Goal: Task Accomplishment & Management: Use online tool/utility

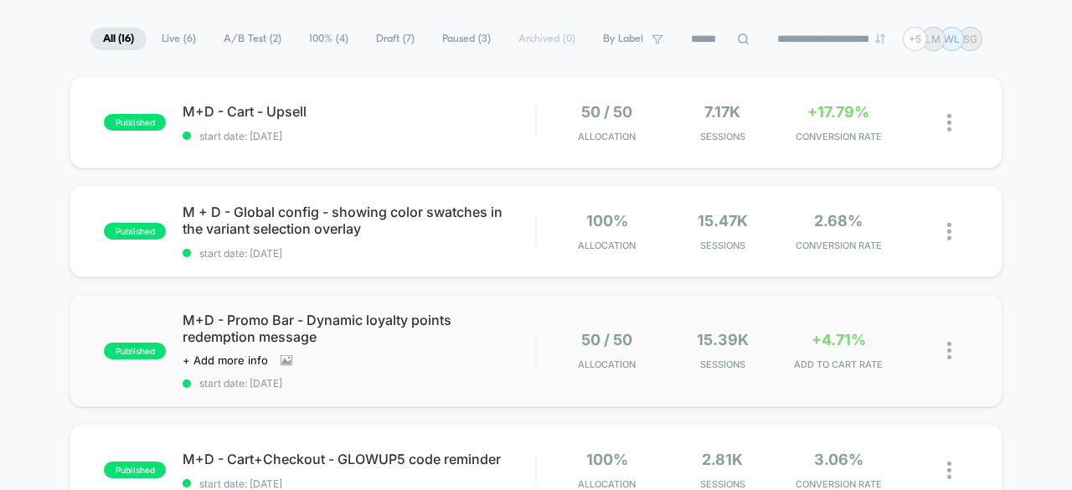
scroll to position [84, 0]
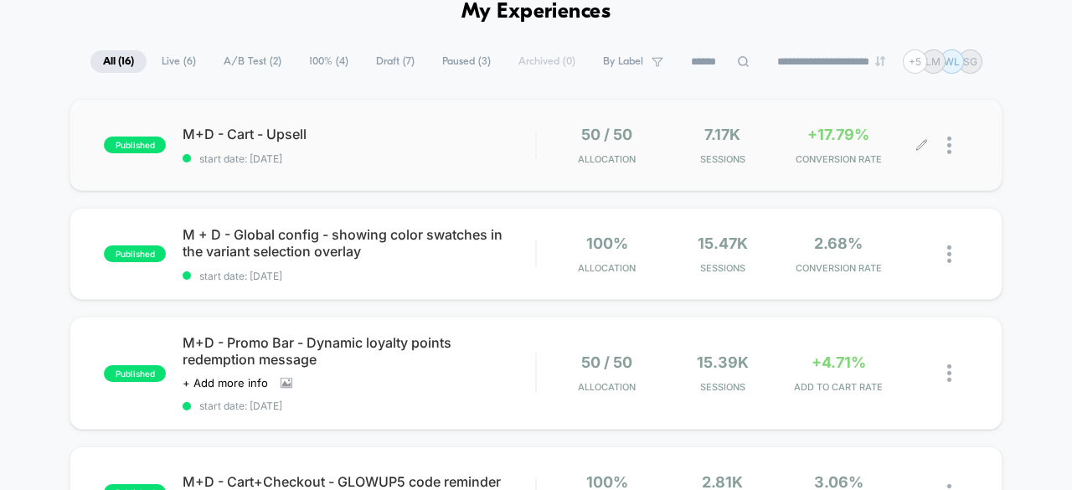
click at [948, 145] on img at bounding box center [950, 146] width 4 height 18
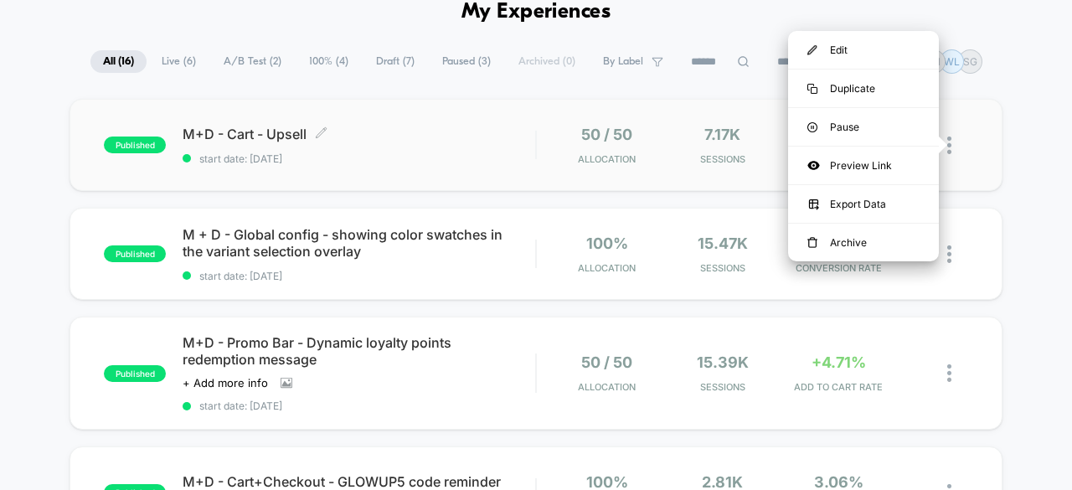
click at [422, 127] on span "M+D - Cart - Upsell Click to edit experience details" at bounding box center [359, 134] width 353 height 17
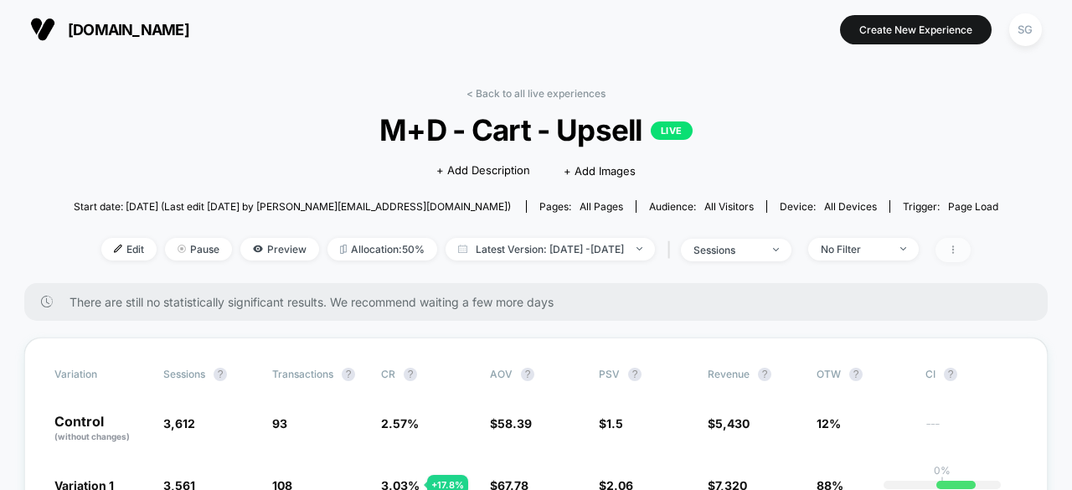
click at [971, 250] on span at bounding box center [953, 250] width 35 height 24
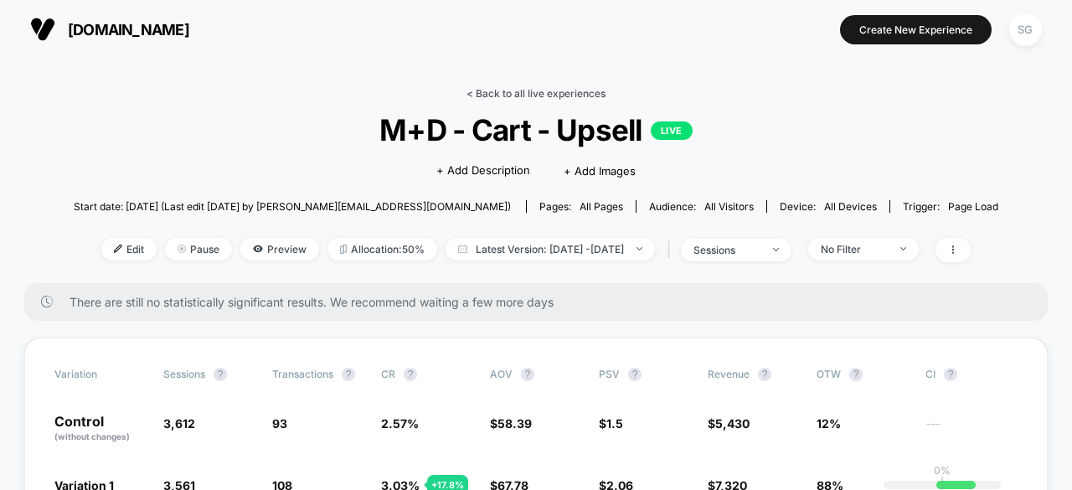
click at [525, 95] on link "< Back to all live experiences" at bounding box center [536, 93] width 139 height 13
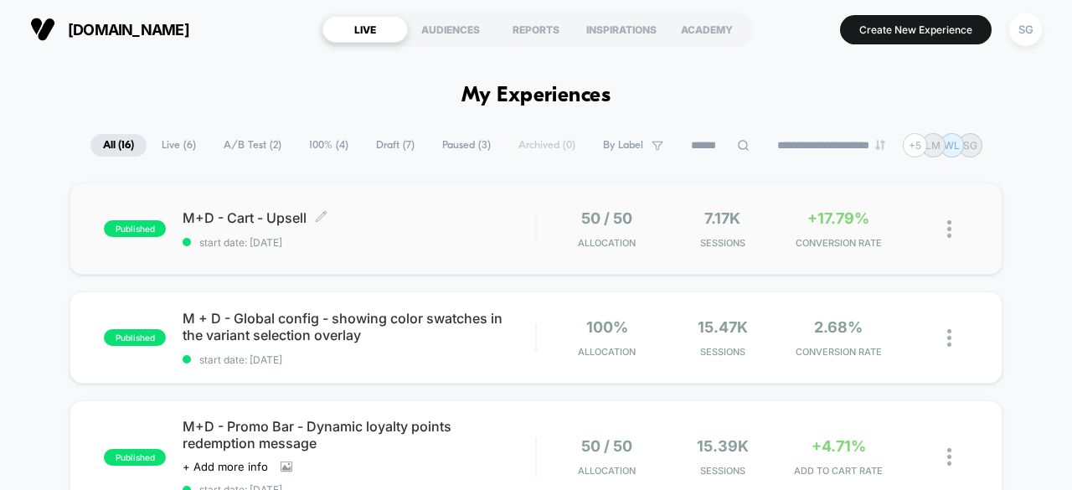
click at [467, 212] on span "M+D - Cart - Upsell Click to edit experience details" at bounding box center [359, 217] width 353 height 17
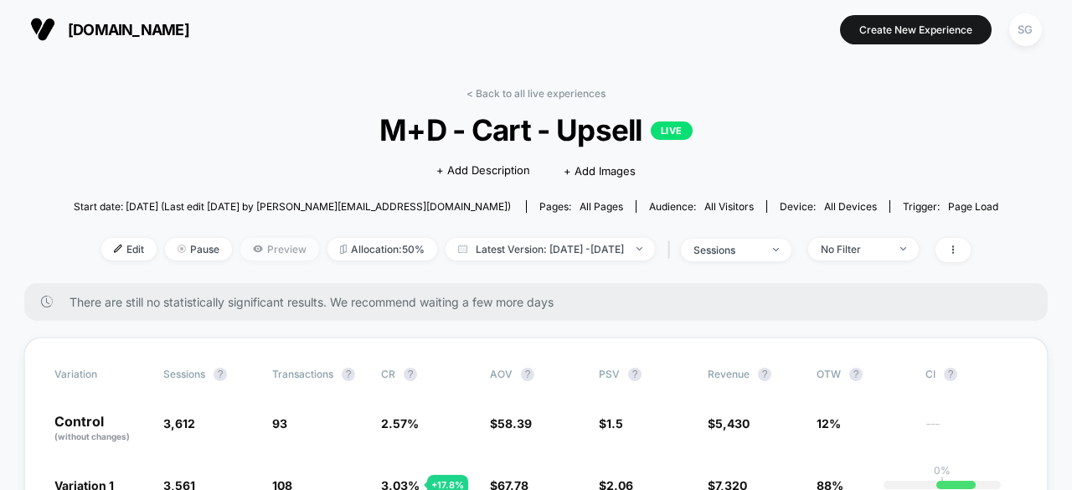
click at [266, 251] on span "Preview" at bounding box center [279, 249] width 79 height 23
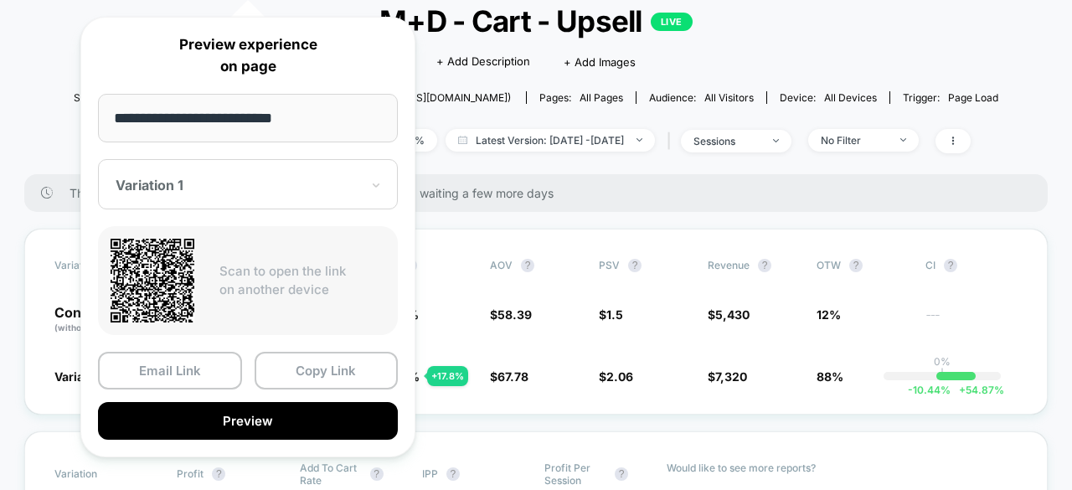
scroll to position [335, 0]
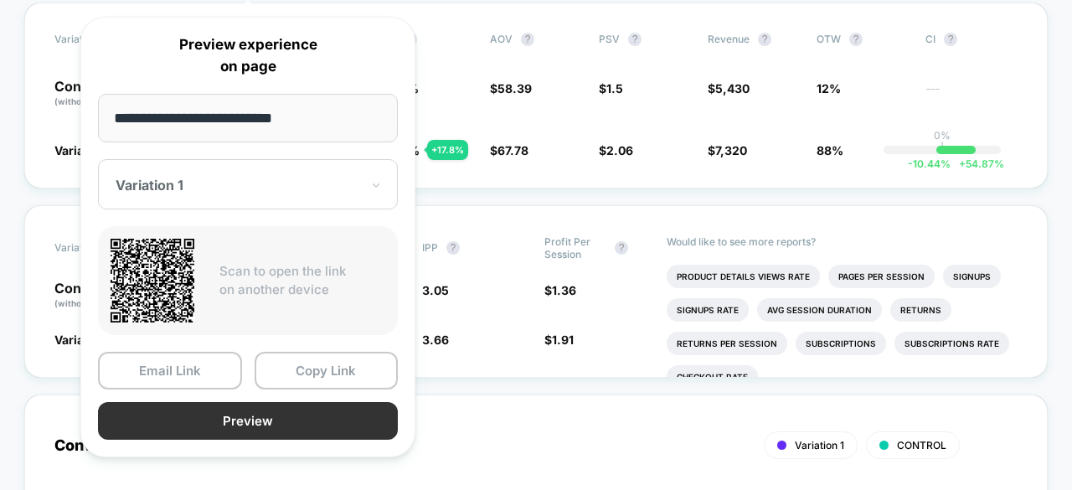
click at [269, 418] on button "Preview" at bounding box center [248, 421] width 300 height 38
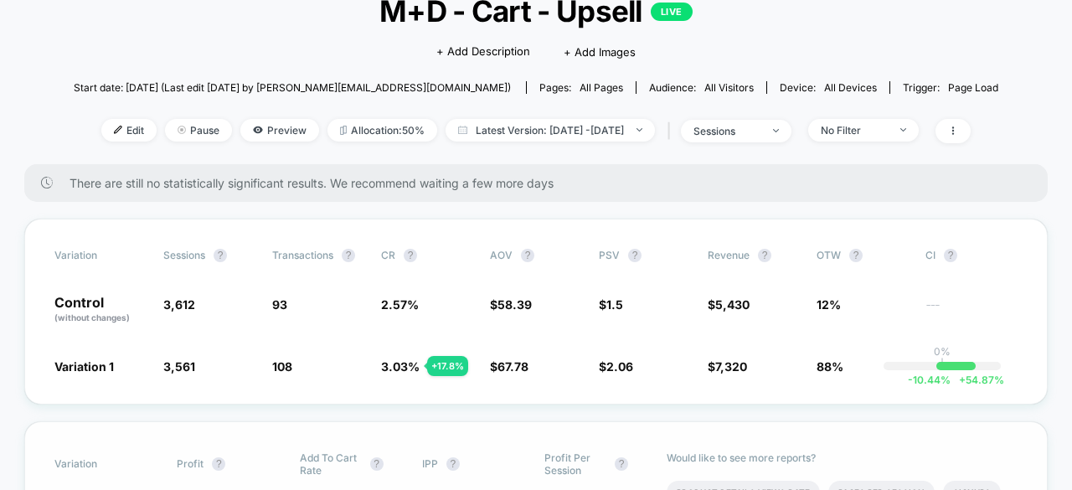
scroll to position [0, 0]
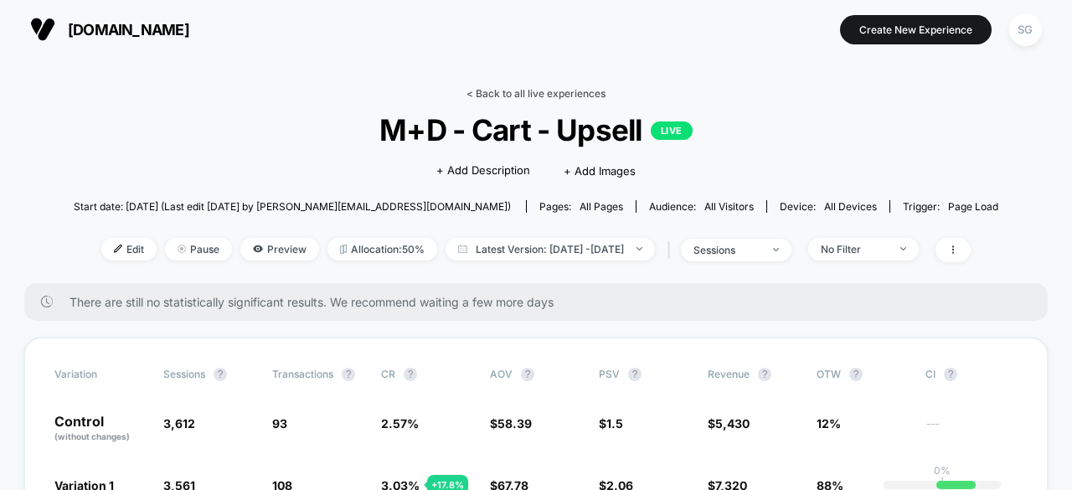
click at [520, 96] on link "< Back to all live experiences" at bounding box center [536, 93] width 139 height 13
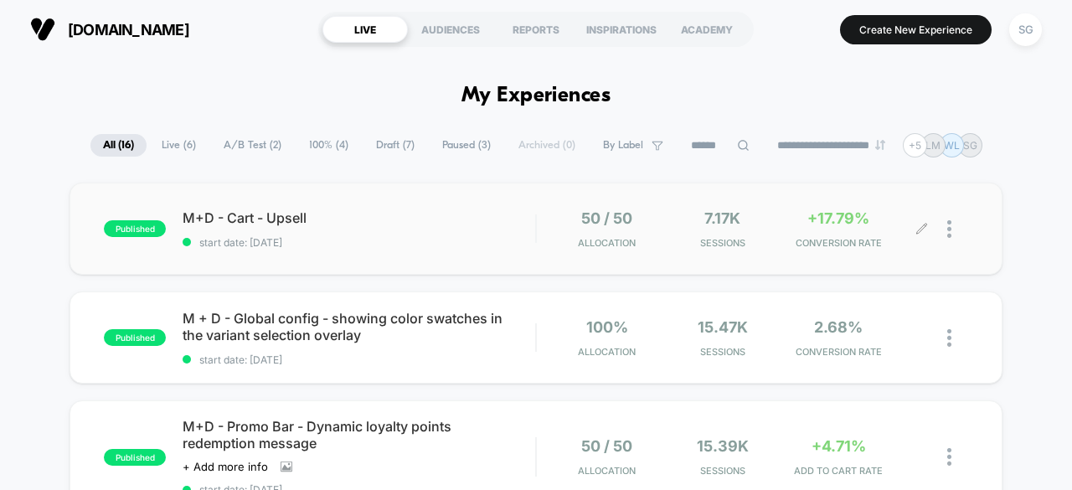
click at [955, 227] on div at bounding box center [958, 228] width 21 height 39
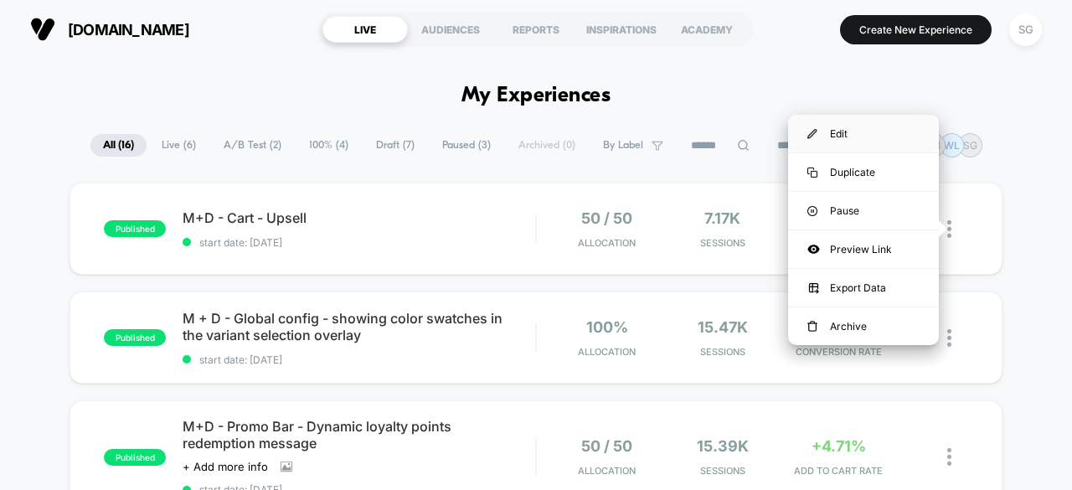
click at [875, 136] on div "Edit" at bounding box center [863, 134] width 151 height 38
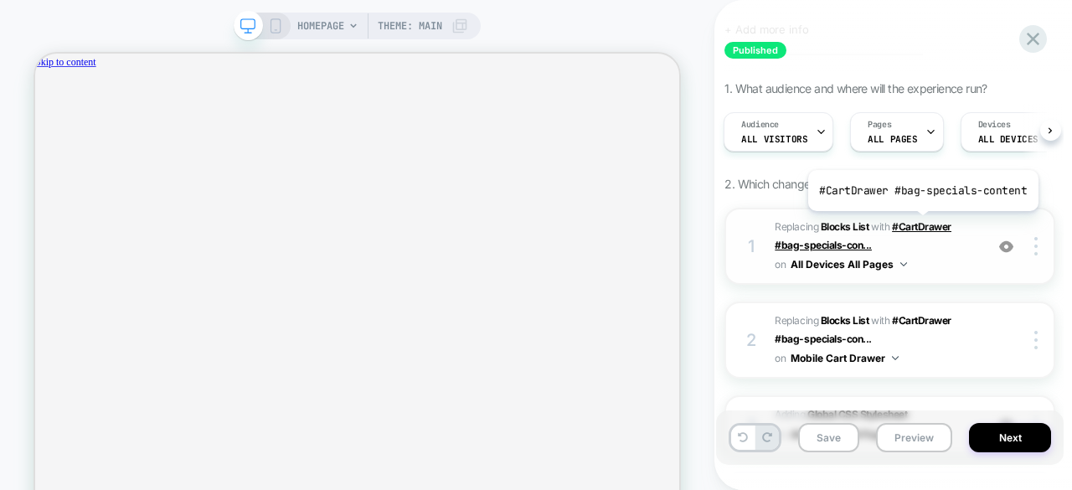
click at [921, 223] on span "#CartDrawer #bag-specials-con..." at bounding box center [863, 235] width 177 height 31
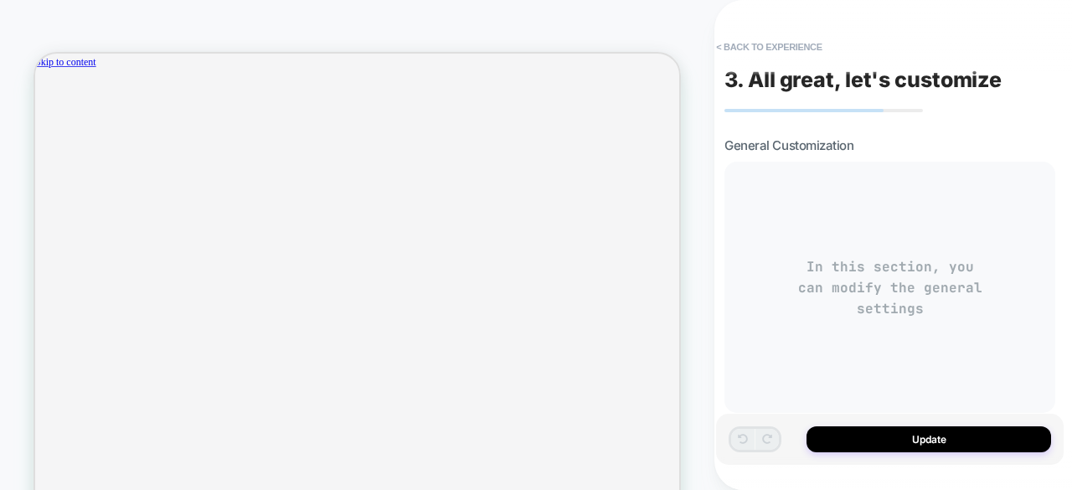
type textarea "*"
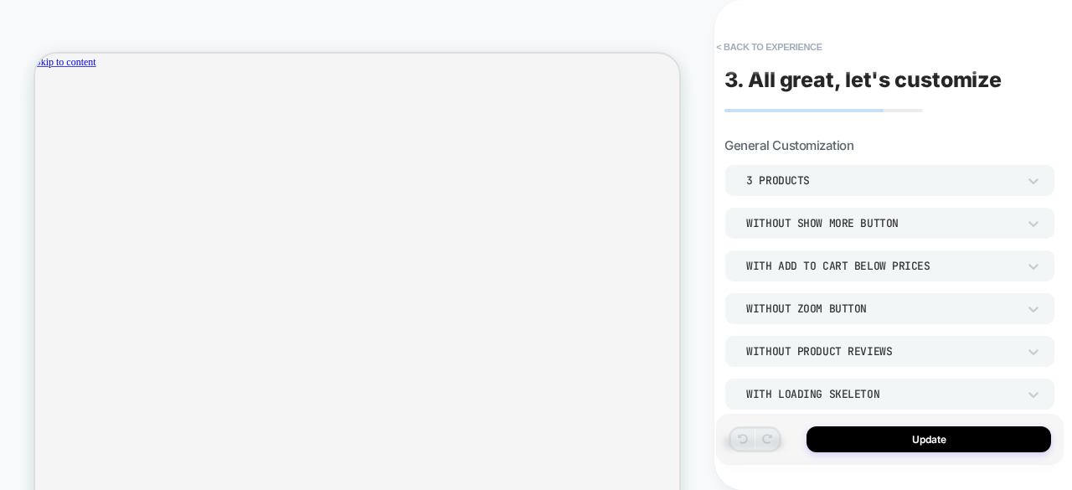
scroll to position [0, 1491]
click at [1026, 177] on icon at bounding box center [1033, 181] width 17 height 17
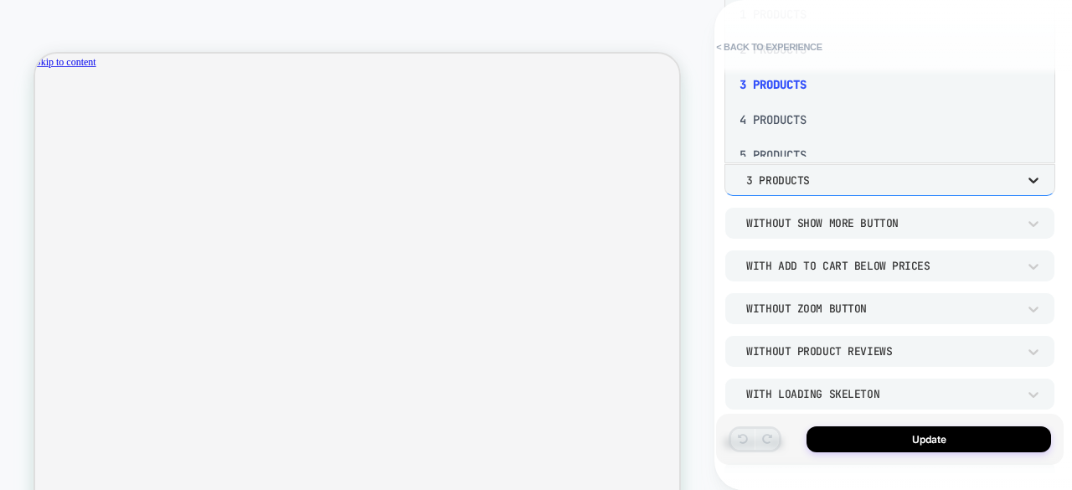
click at [1026, 177] on div at bounding box center [536, 245] width 1072 height 490
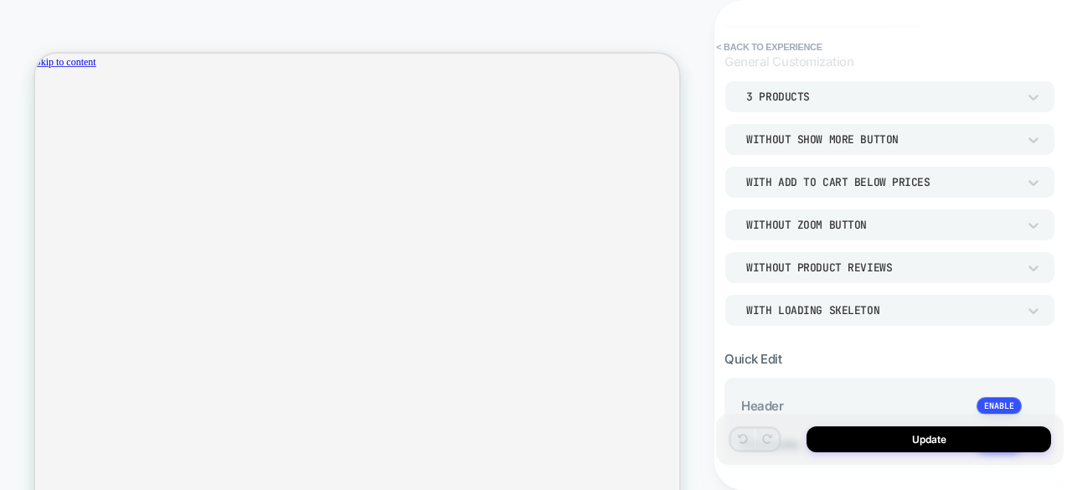
scroll to position [168, 0]
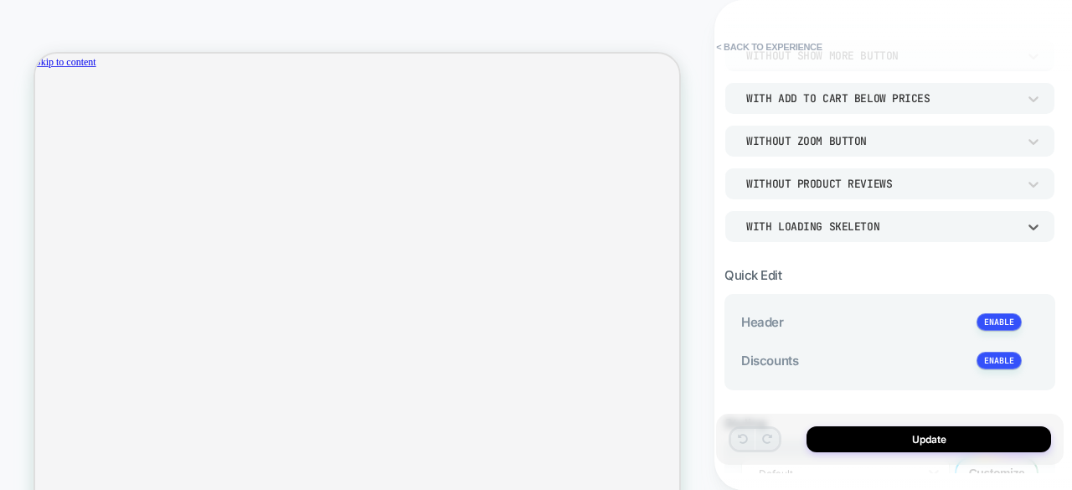
click at [882, 225] on div "WITH LOADING SKELETON" at bounding box center [881, 227] width 271 height 14
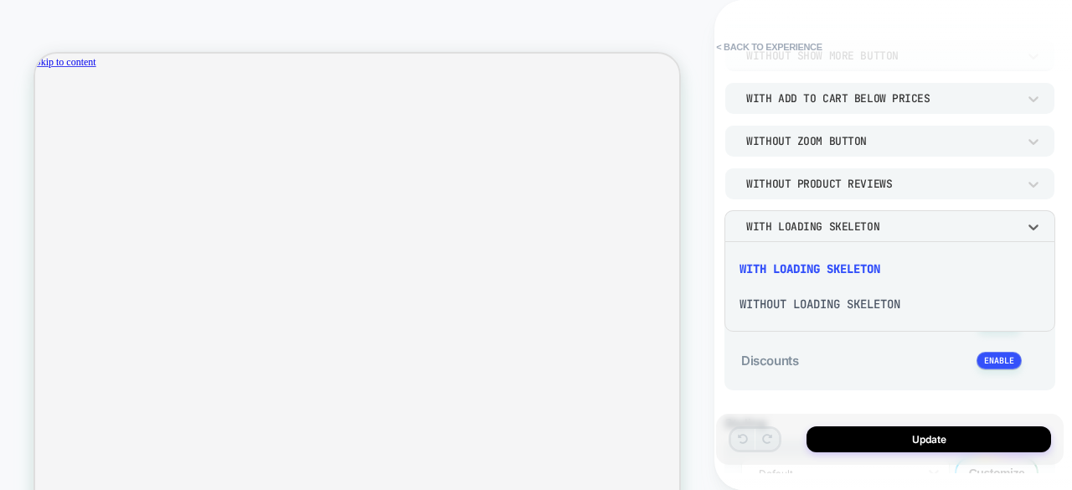
scroll to position [0, 746]
click at [928, 44] on span "< Back to experience" at bounding box center [882, 47] width 348 height 27
click at [746, 44] on button "< Back to experience" at bounding box center [769, 47] width 122 height 27
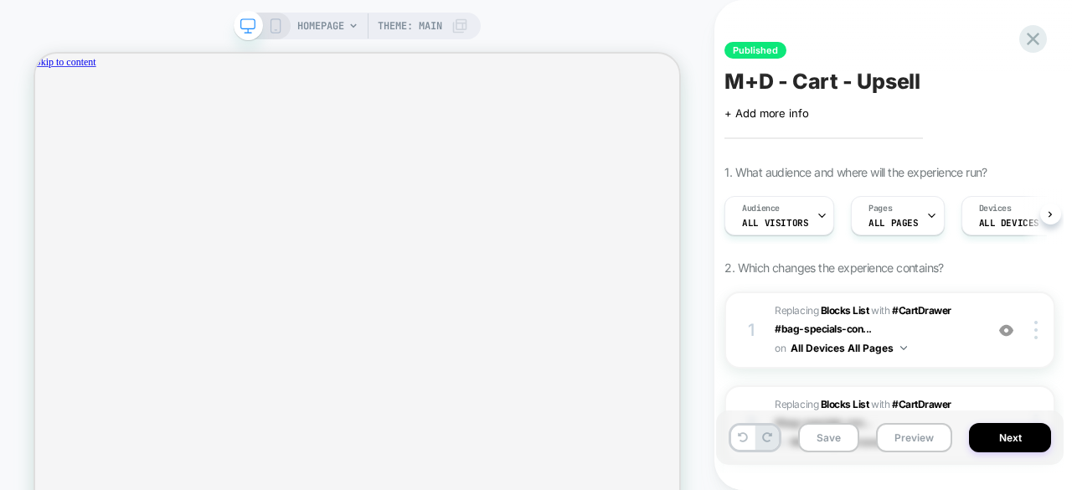
scroll to position [0, 0]
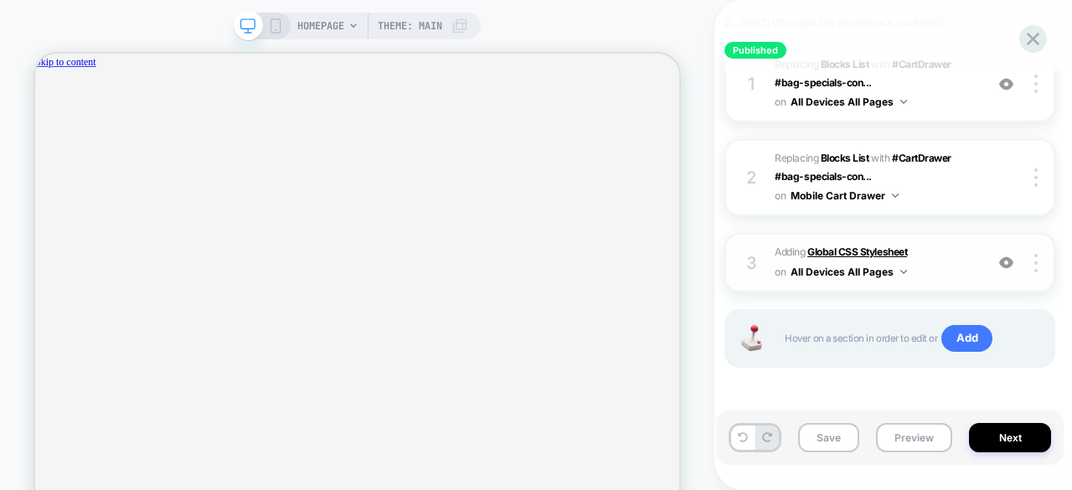
click at [883, 251] on b "Global CSS Stylesheet" at bounding box center [858, 251] width 100 height 13
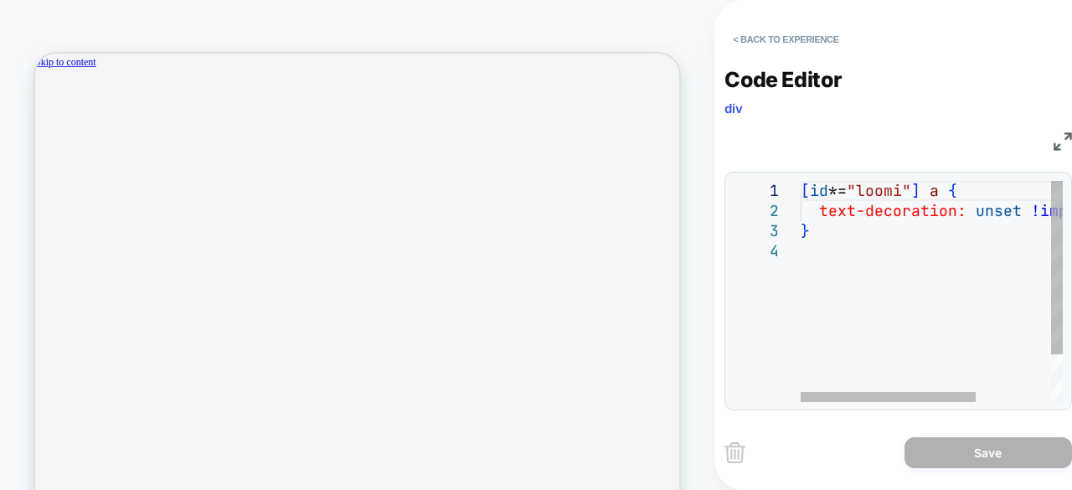
click at [887, 211] on div "[ id *= "loomi" ] a { text-decoration: unset !important ; }" at bounding box center [988, 322] width 374 height 282
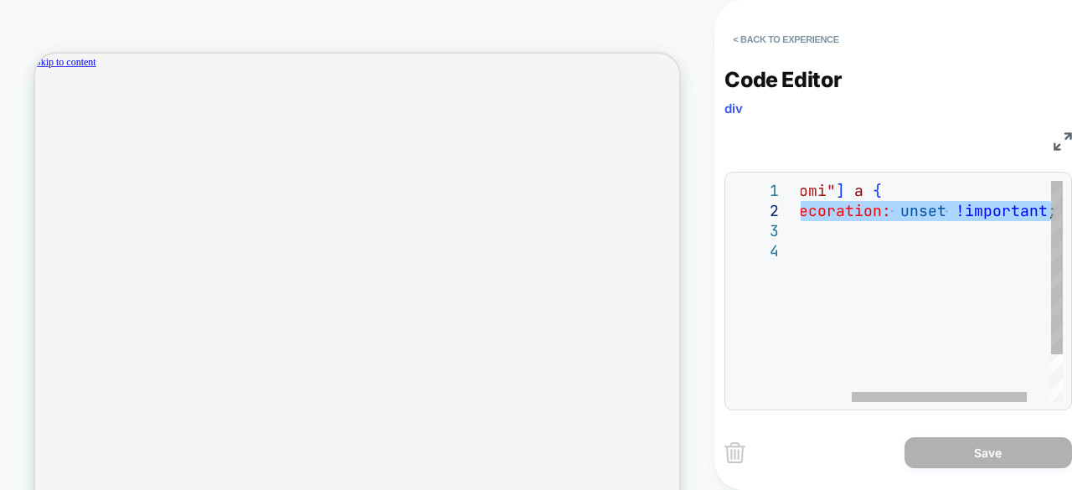
drag, startPoint x: 858, startPoint y: 214, endPoint x: 1018, endPoint y: 235, distance: 161.5
click at [1072, 216] on div "[ id *= "loomi" ] a { text-decoration: unset !important ; }" at bounding box center [913, 322] width 374 height 282
click at [979, 245] on div "[ id *= "loomi" ] a { text-decoration: unset !important ; }" at bounding box center [913, 322] width 374 height 282
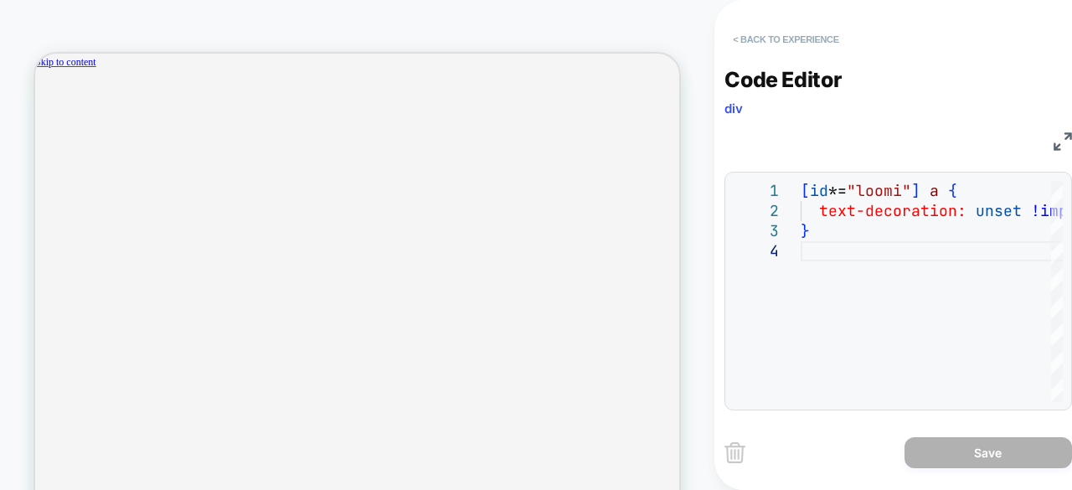
click at [767, 38] on button "< Back to experience" at bounding box center [786, 39] width 122 height 27
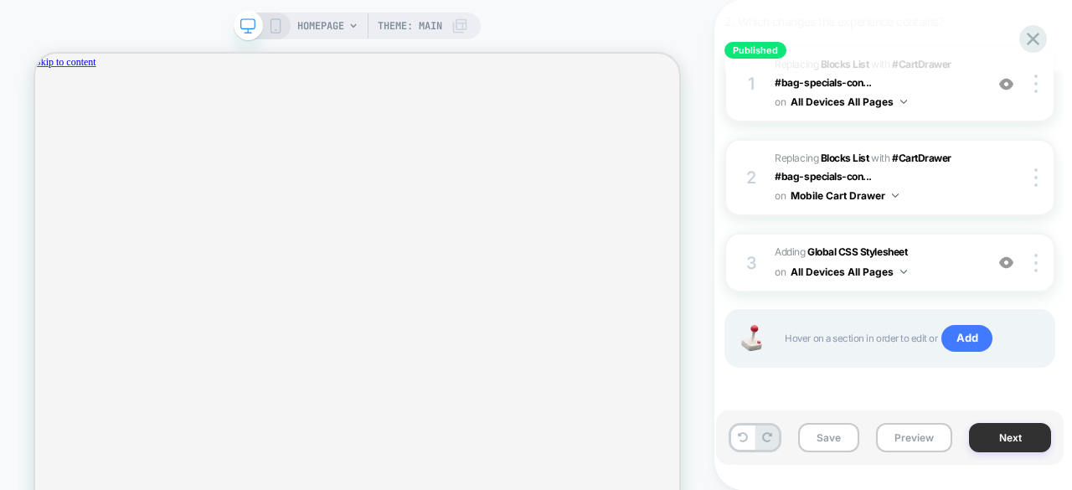
click at [1010, 442] on button "Next" at bounding box center [1010, 437] width 82 height 29
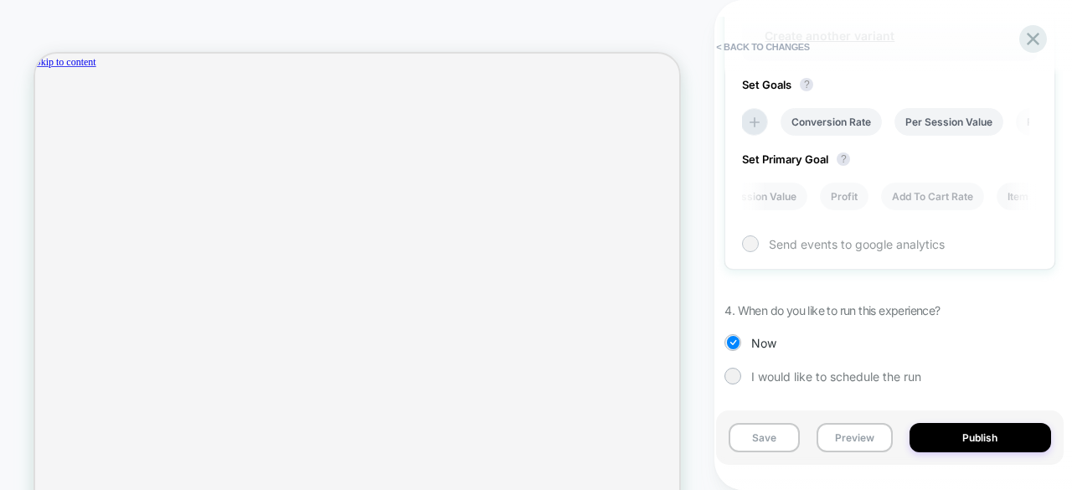
click at [751, 243] on div at bounding box center [751, 243] width 13 height 13
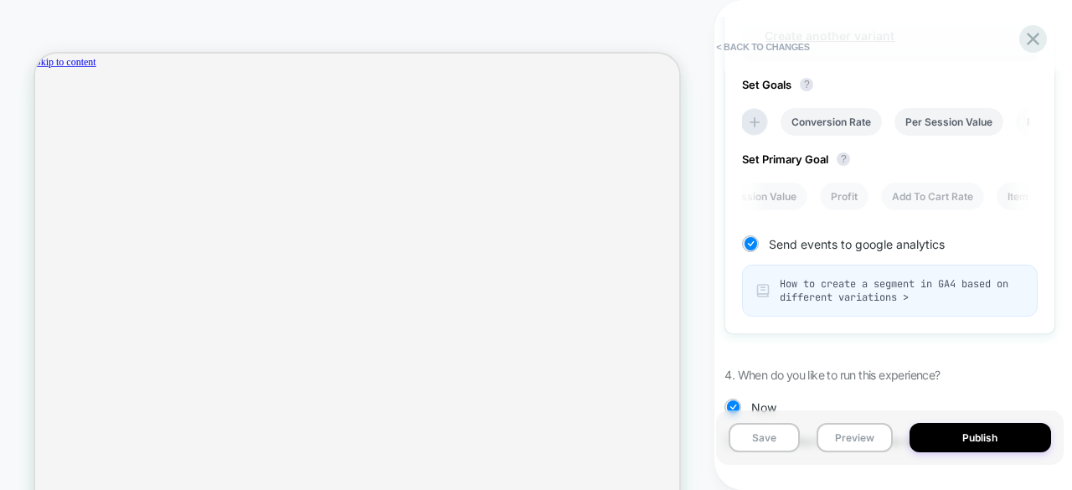
click at [783, 287] on span "How to create a segment in GA4 based on different variations >" at bounding box center [902, 290] width 244 height 27
